Goal: Task Accomplishment & Management: Manage account settings

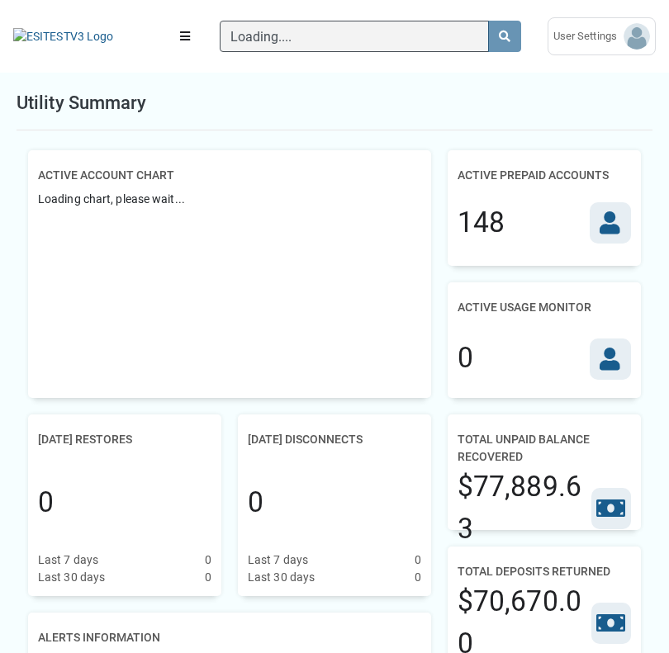
scroll to position [7, 1]
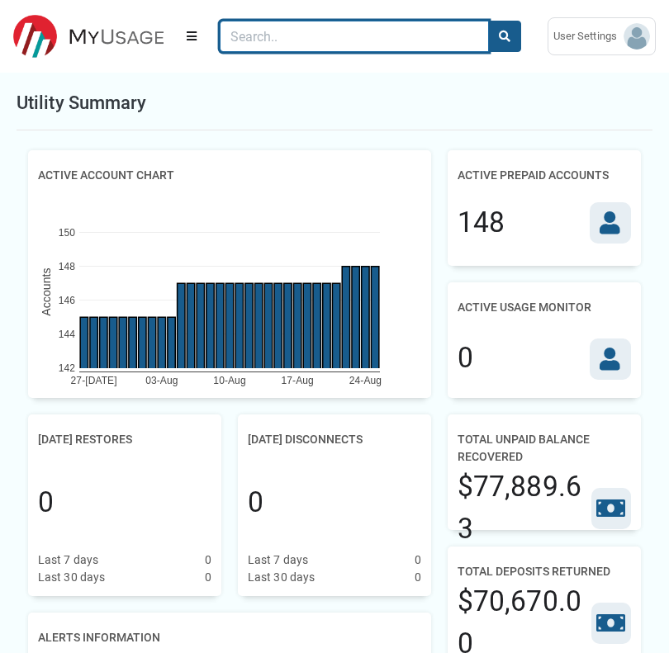
click at [289, 30] on input "Search" at bounding box center [354, 36] width 269 height 31
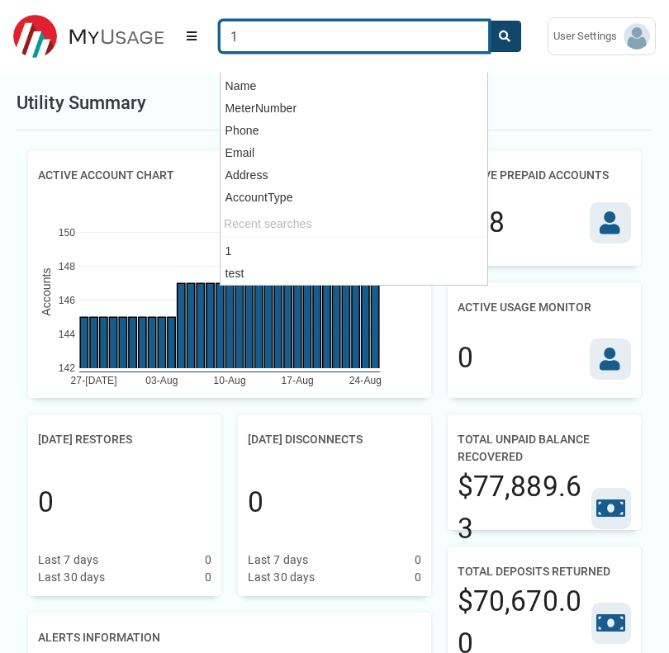
type input "1"
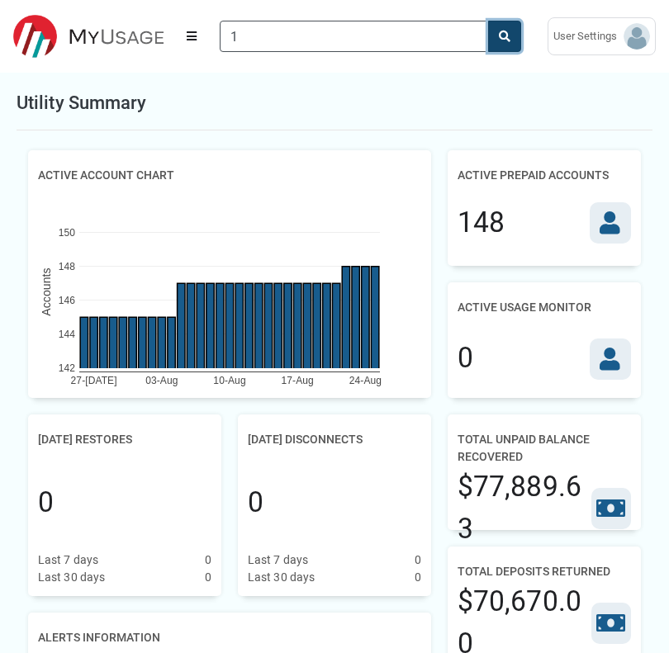
click at [519, 31] on button "search" at bounding box center [504, 36] width 33 height 31
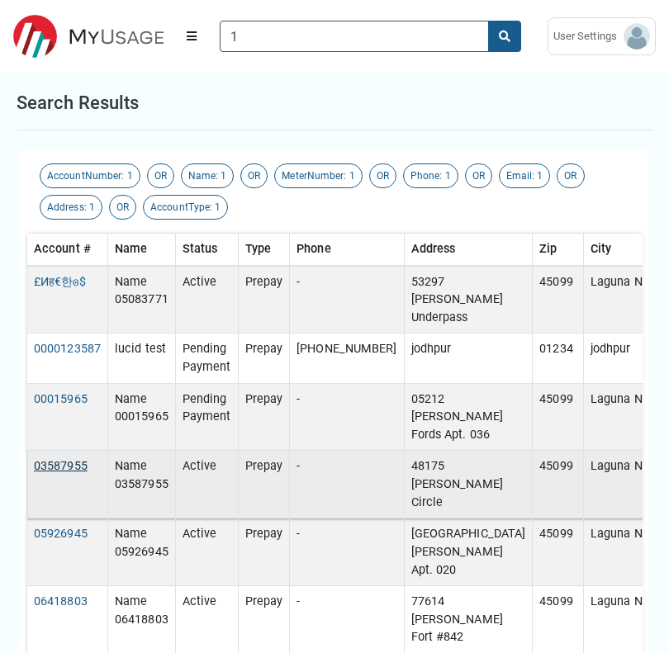
click at [65, 473] on link "03587955" at bounding box center [61, 466] width 54 height 14
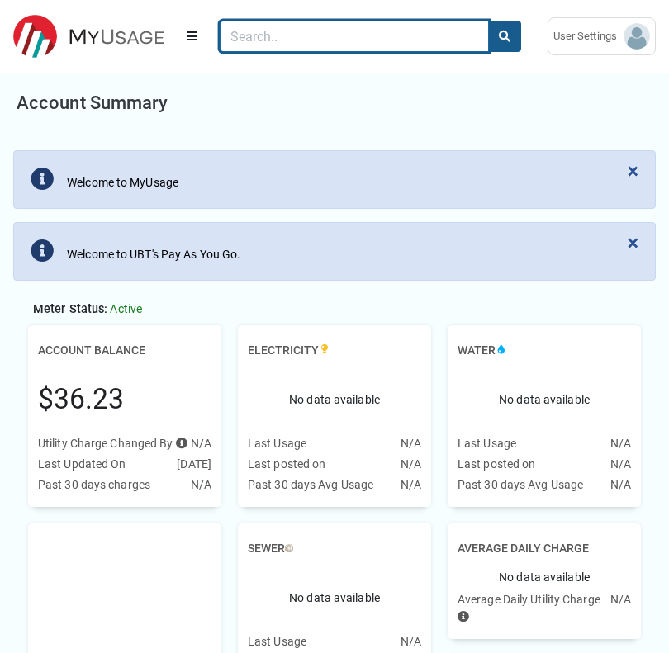
click at [265, 40] on input "Search" at bounding box center [354, 36] width 269 height 31
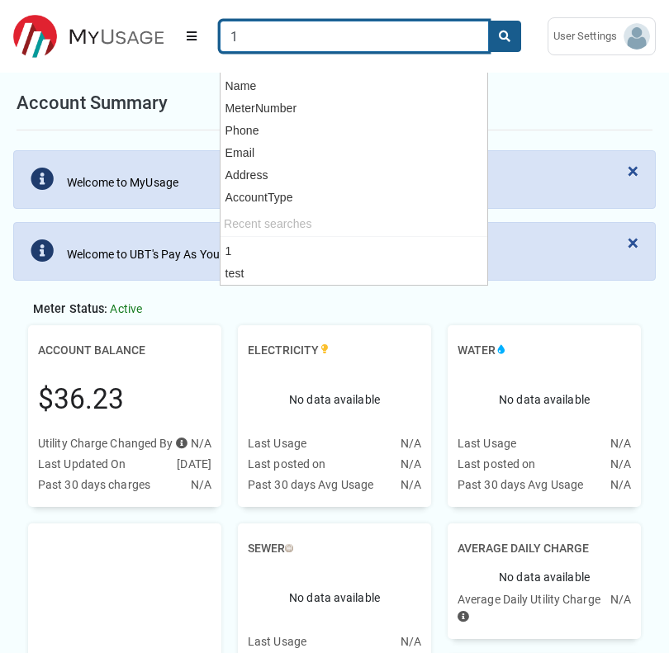
type input "1"
click at [488, 21] on button "search" at bounding box center [504, 36] width 33 height 31
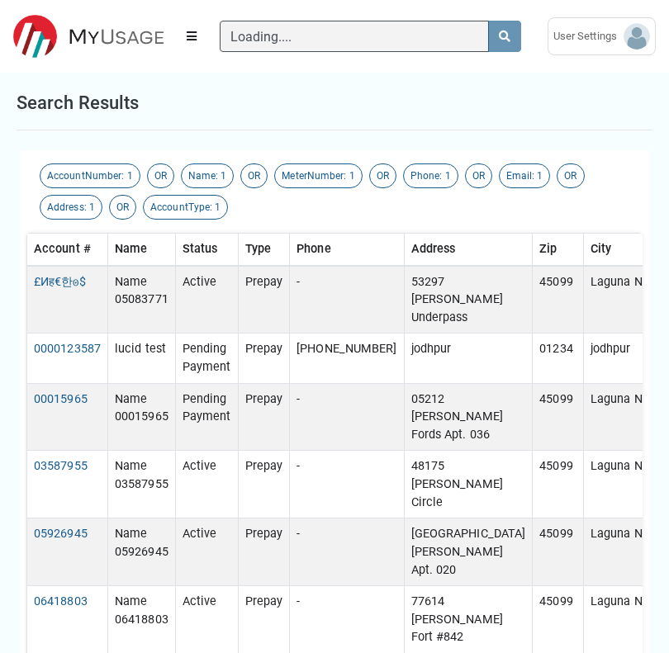
scroll to position [7, 1]
type input "1"
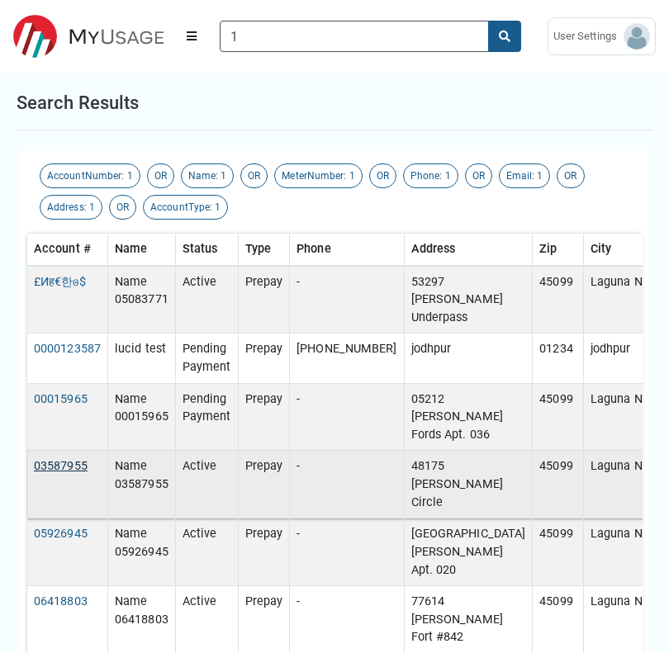
click at [69, 473] on link "03587955" at bounding box center [61, 466] width 54 height 14
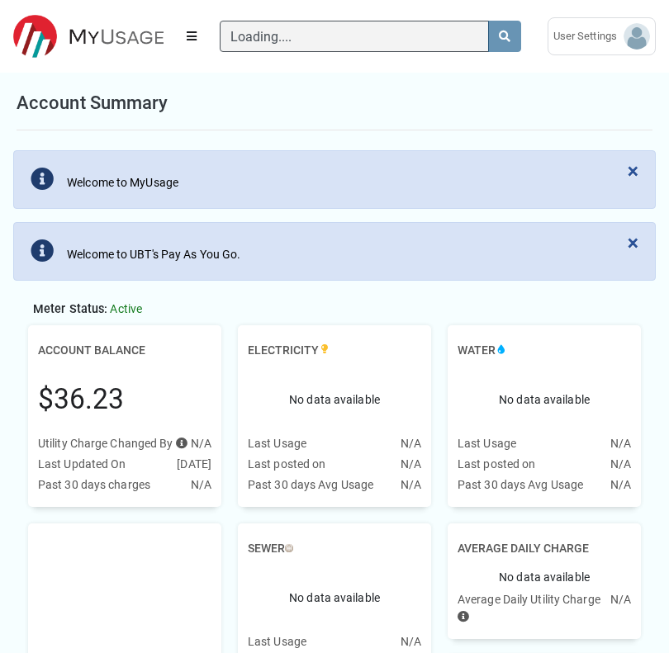
scroll to position [125, 173]
click at [187, 35] on button "Menu" at bounding box center [192, 36] width 30 height 30
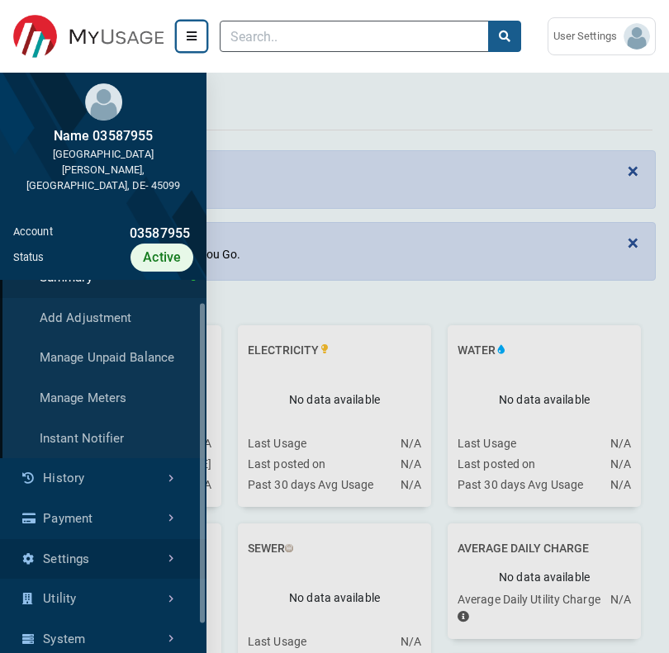
scroll to position [79, 0]
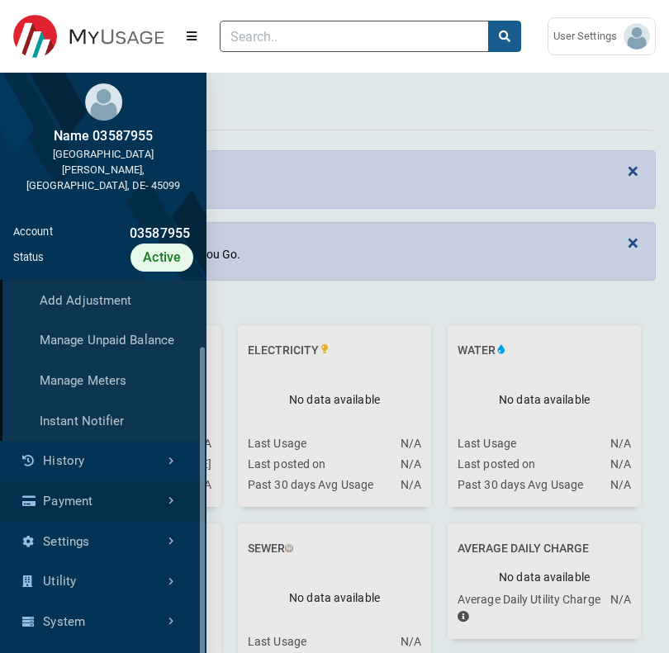
click at [77, 494] on link "Payment" at bounding box center [103, 501] width 206 height 40
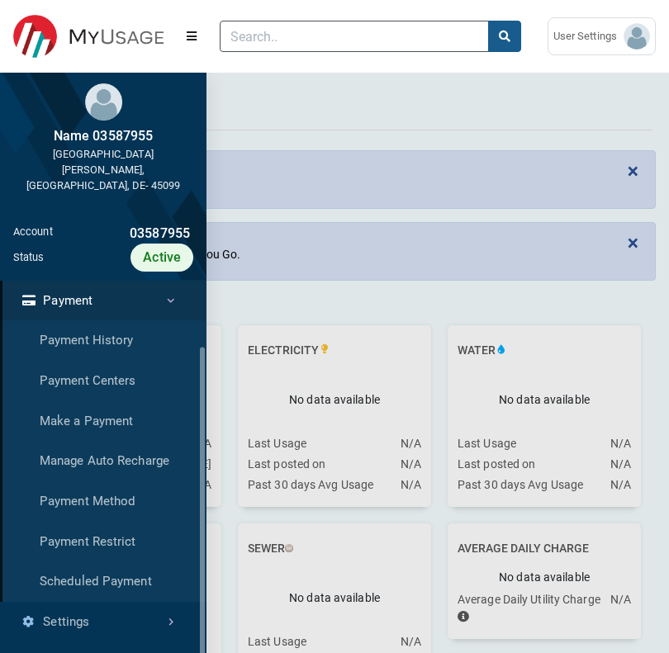
scroll to position [402, 206]
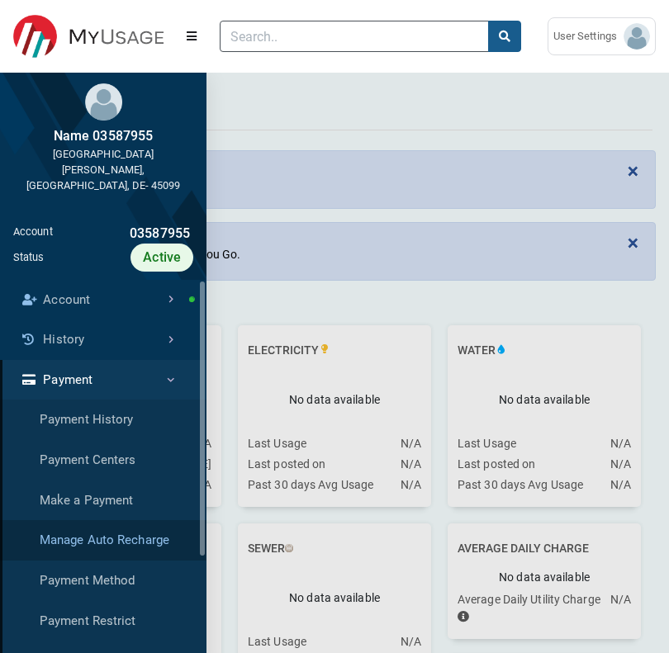
click at [96, 538] on link "Manage Auto Recharge" at bounding box center [103, 540] width 206 height 40
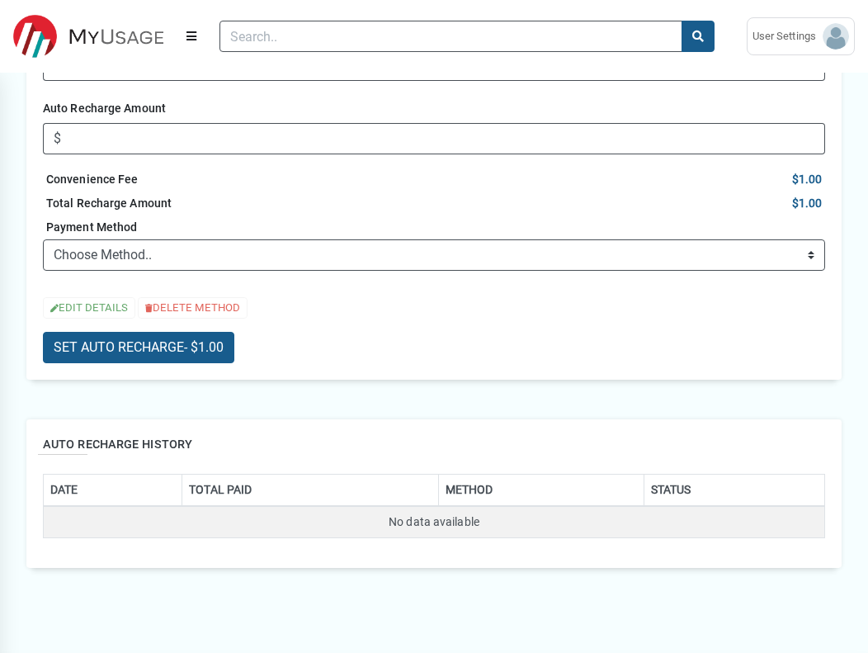
scroll to position [397, 0]
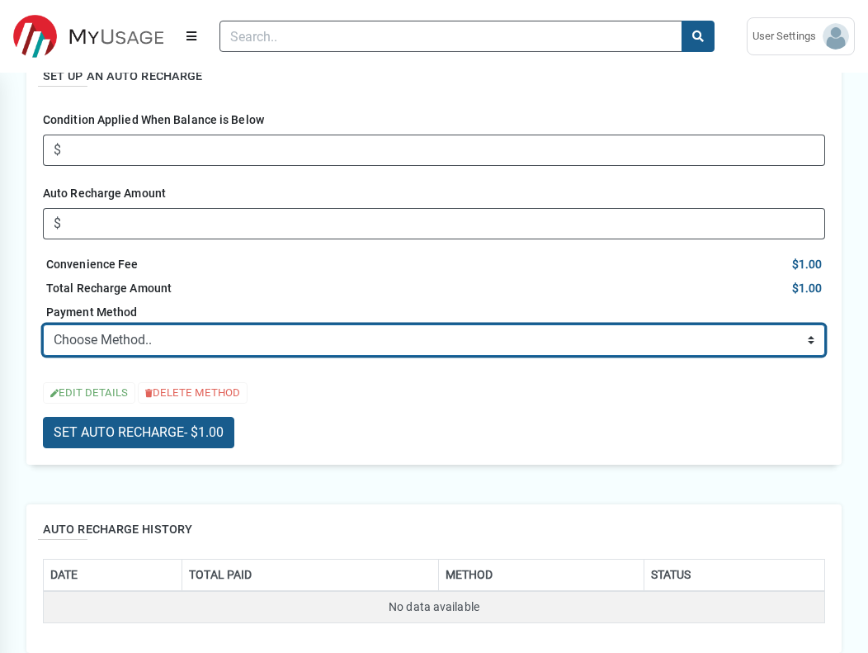
select select "95fa36b6-8620-40fa-8ca1-2ab52527cdcc"
click option "💳 xxxx xxxx xxxx 5454 (Mastercard)" at bounding box center [0, 0] width 0 height 0
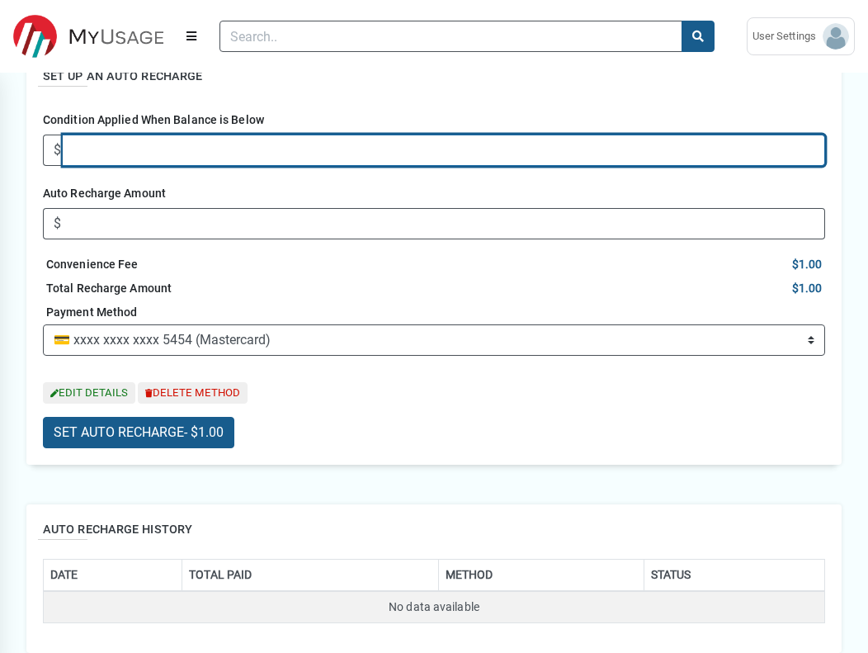
click at [174, 144] on input "Condition Applied When Balance is Below" at bounding box center [444, 150] width 763 height 31
type input "10"
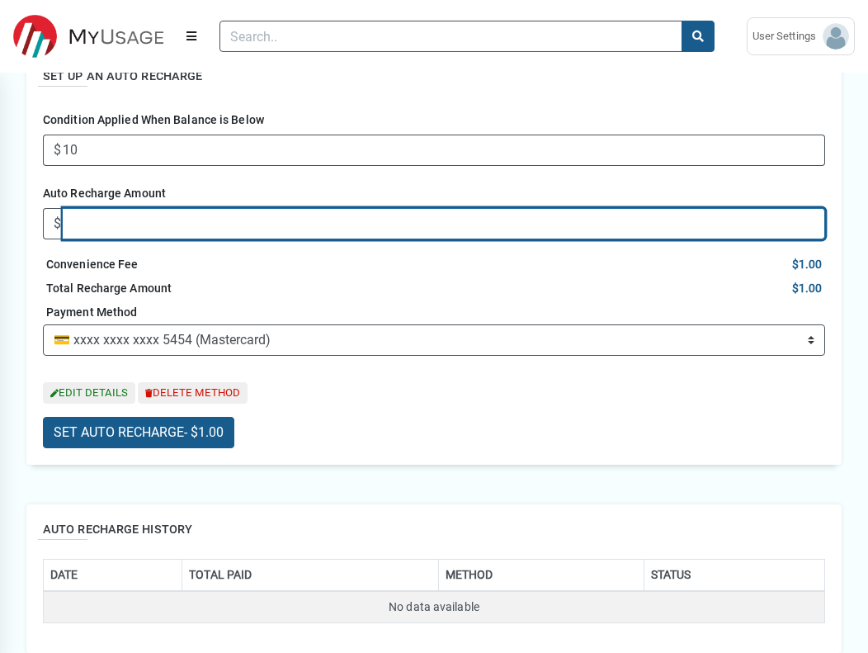
type input "0"
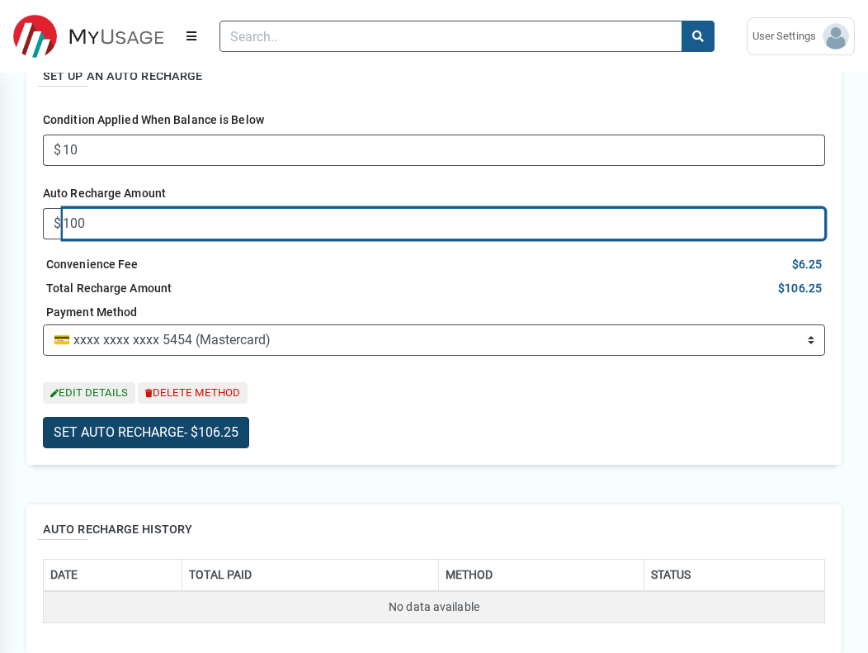
type input "100"
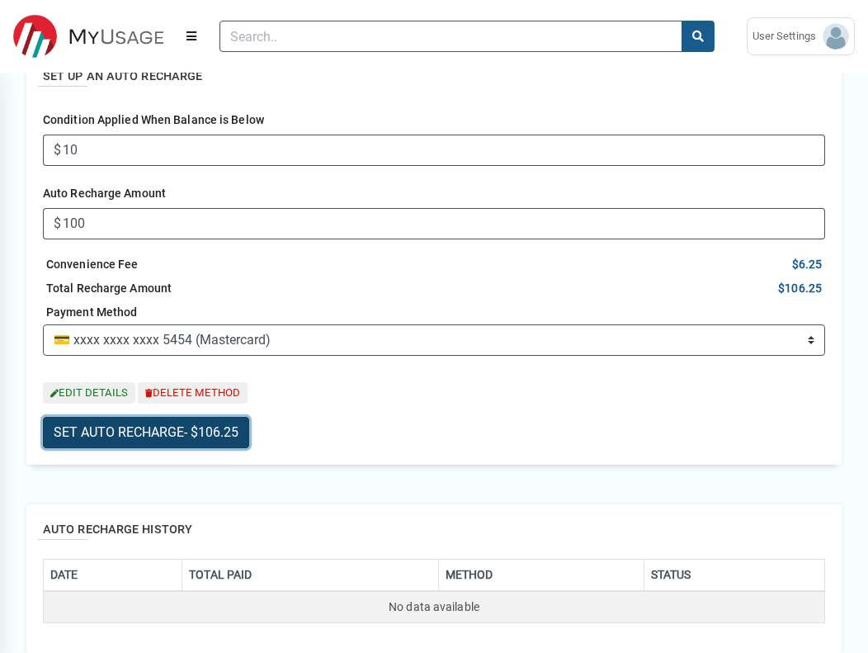
click at [237, 429] on span "- $106.25" at bounding box center [211, 432] width 54 height 16
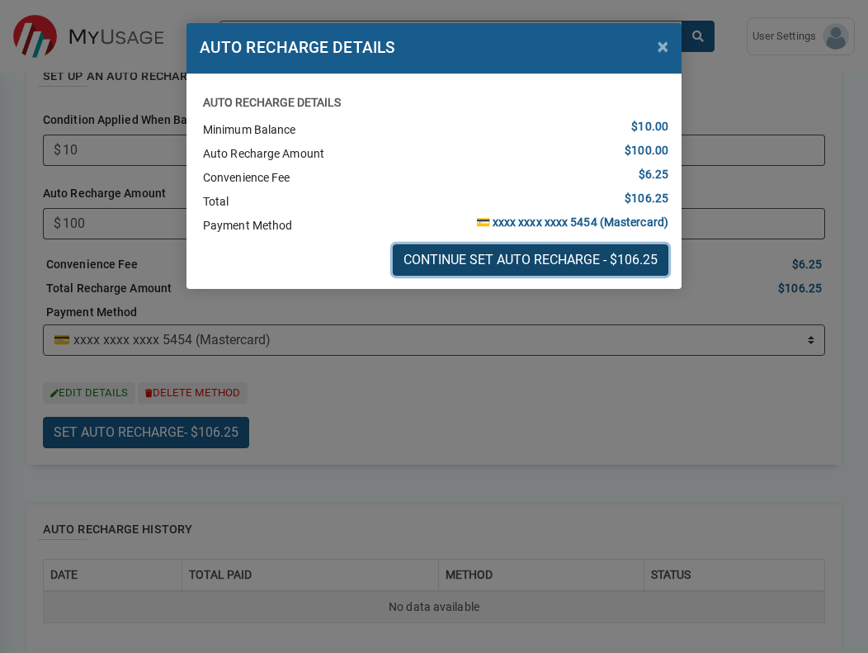
click at [473, 260] on button "CONTINUE SET AUTO RECHARGE - $106.25" at bounding box center [531, 259] width 276 height 31
